Goal: Task Accomplishment & Management: Manage account settings

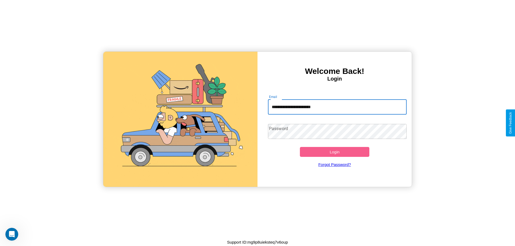
type input "**********"
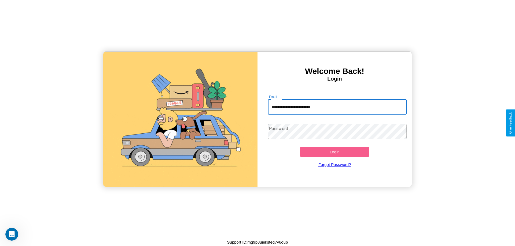
click at [334, 152] on button "Login" at bounding box center [334, 152] width 69 height 10
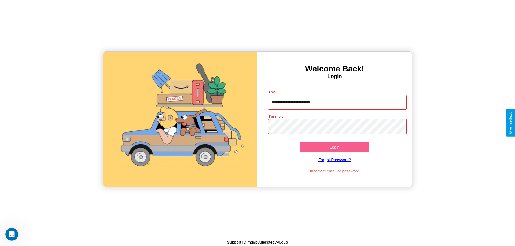
click at [334, 147] on button "Login" at bounding box center [334, 147] width 69 height 10
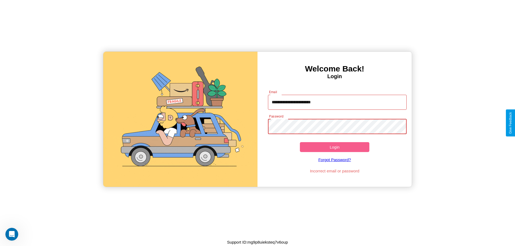
click at [334, 147] on button "Login" at bounding box center [334, 147] width 69 height 10
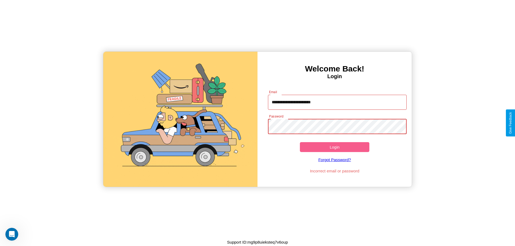
click at [334, 147] on button "Login" at bounding box center [334, 147] width 69 height 10
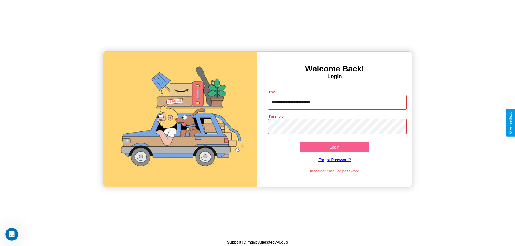
click at [334, 147] on button "Login" at bounding box center [334, 147] width 69 height 10
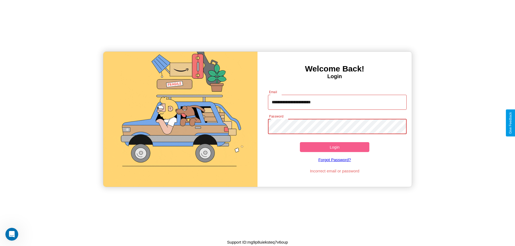
click at [334, 147] on button "Login" at bounding box center [334, 147] width 69 height 10
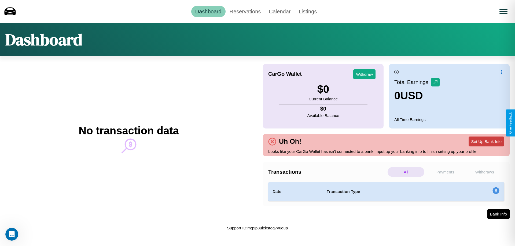
click at [486, 142] on button "Set Up Bank Info" at bounding box center [486, 142] width 36 height 10
